Goal: Check status: Check status

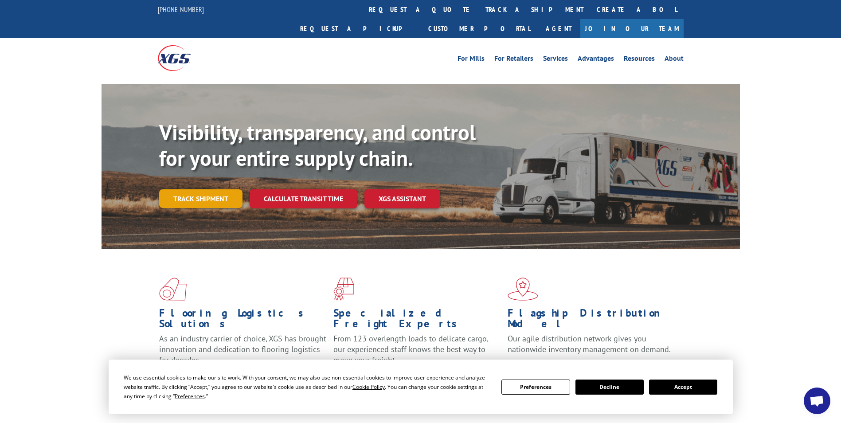
click at [222, 189] on link "Track shipment" at bounding box center [200, 198] width 83 height 19
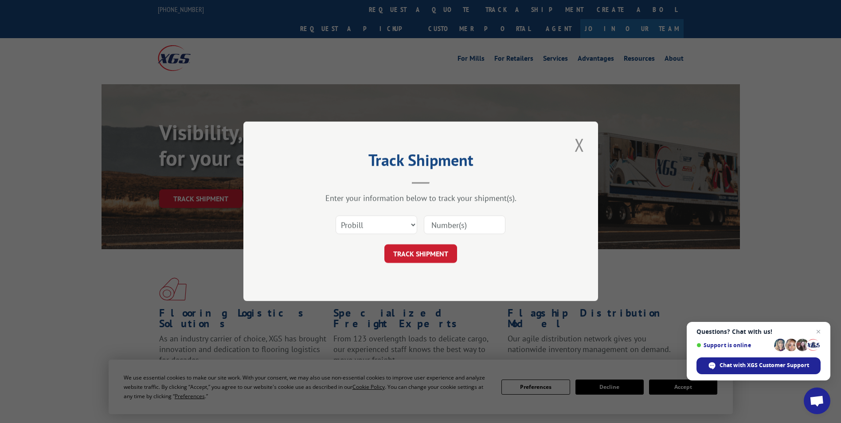
click at [482, 223] on input at bounding box center [465, 225] width 82 height 19
paste input "17538540"
type input "17538540"
click at [433, 251] on button "TRACK SHIPMENT" at bounding box center [420, 254] width 73 height 19
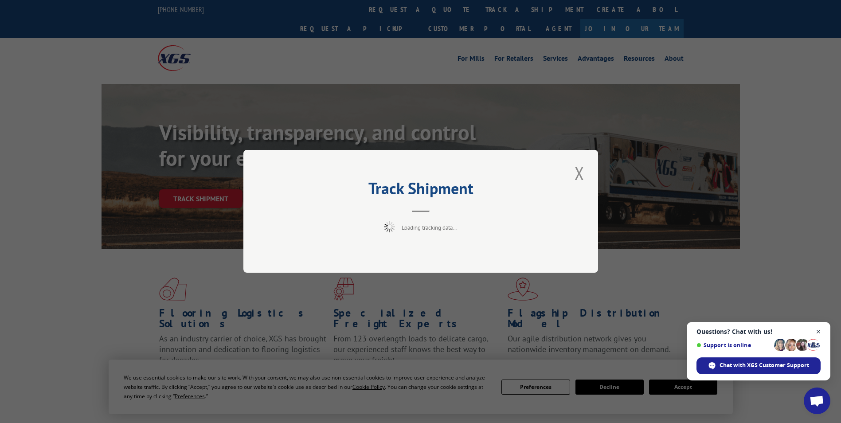
click at [820, 331] on span "Open chat" at bounding box center [818, 331] width 11 height 11
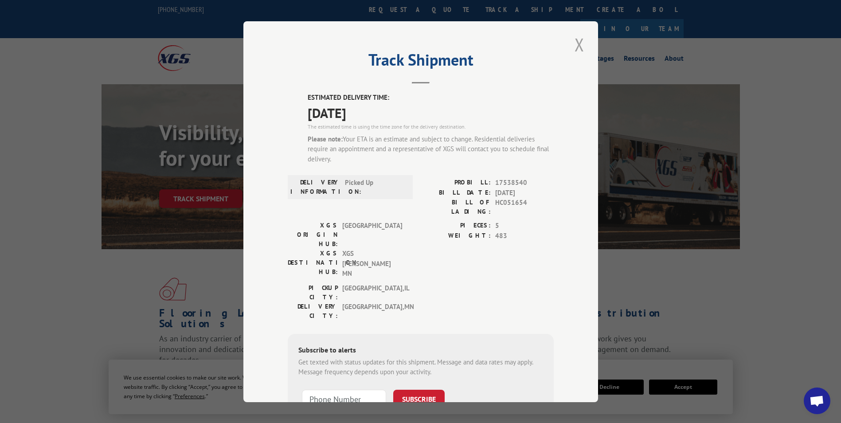
click at [582, 48] on button "Close modal" at bounding box center [579, 44] width 15 height 24
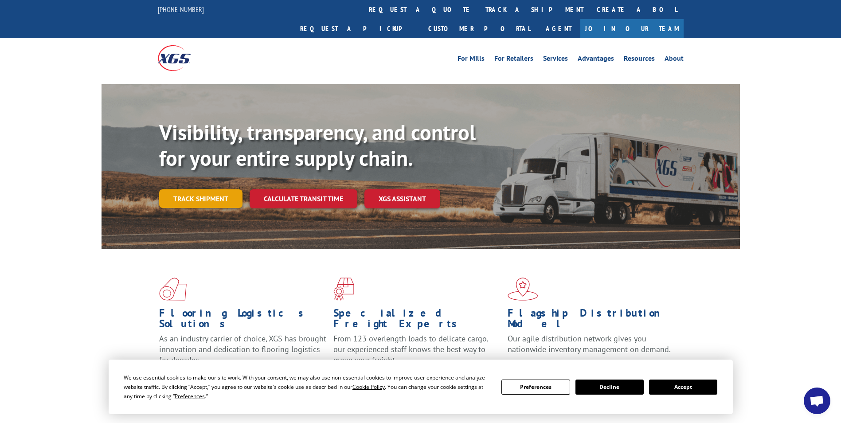
click at [203, 189] on link "Track shipment" at bounding box center [200, 198] width 83 height 19
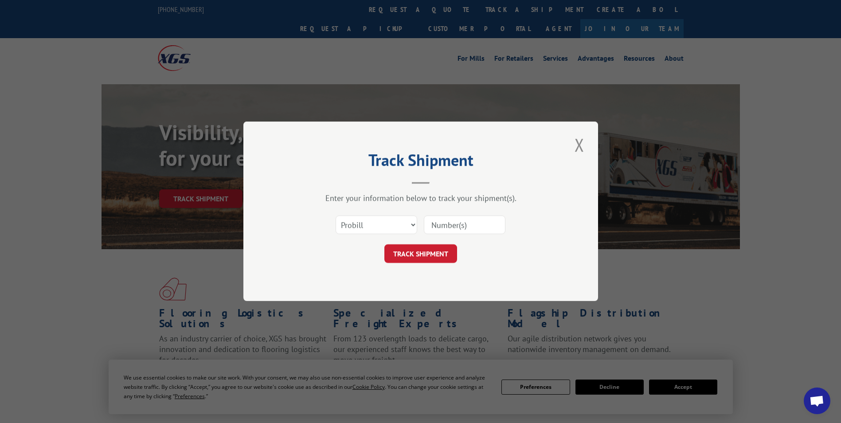
click at [474, 224] on input at bounding box center [465, 225] width 82 height 19
paste input "[URL][DOMAIN_NAME]"
type input "[URL][DOMAIN_NAME]"
drag, startPoint x: 500, startPoint y: 230, endPoint x: 416, endPoint y: 226, distance: 84.8
click at [416, 226] on div "Select category... Probill BOL PO [URL][DOMAIN_NAME]" at bounding box center [421, 225] width 266 height 29
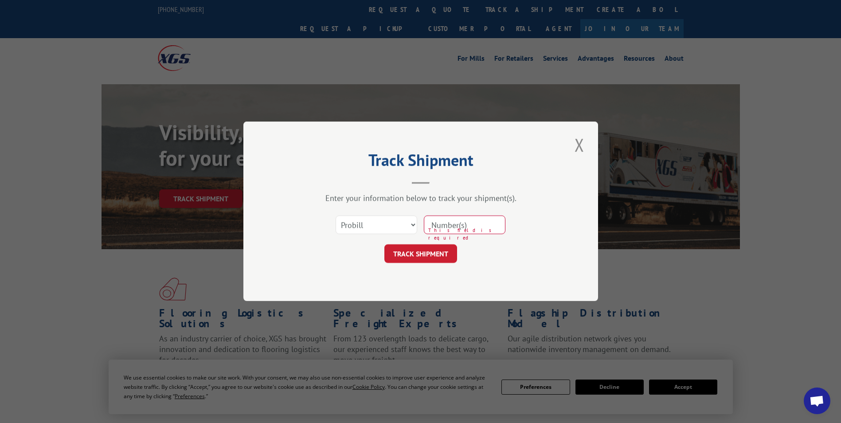
click at [441, 226] on input at bounding box center [465, 225] width 82 height 19
type input "17538540"
click at [429, 255] on button "TRACK SHIPMENT" at bounding box center [420, 254] width 73 height 19
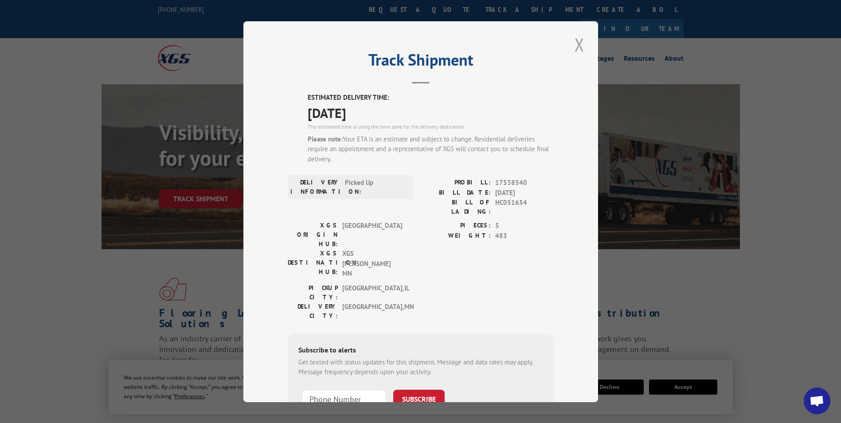
click at [583, 40] on button "Close modal" at bounding box center [579, 44] width 15 height 24
